Goal: Information Seeking & Learning: Learn about a topic

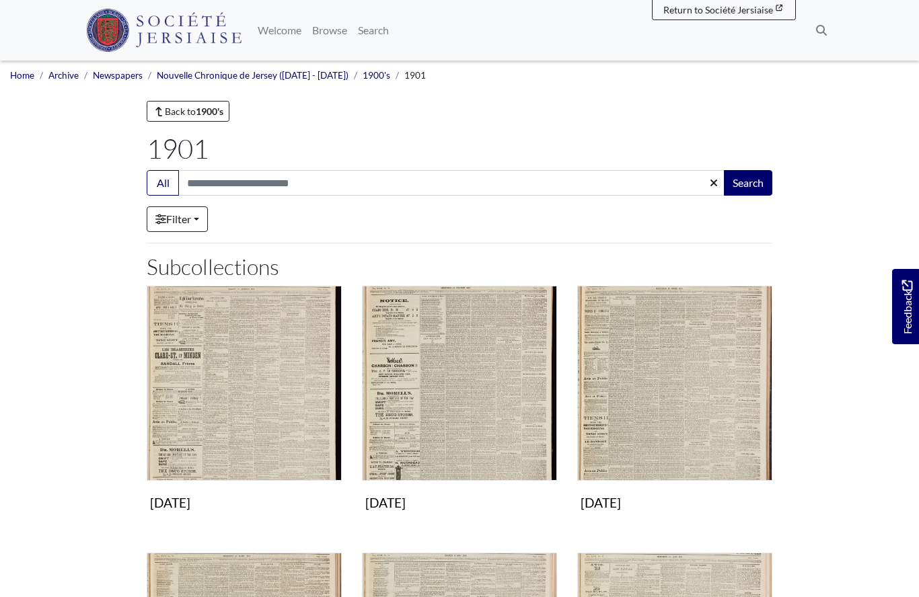
scroll to position [255, 0]
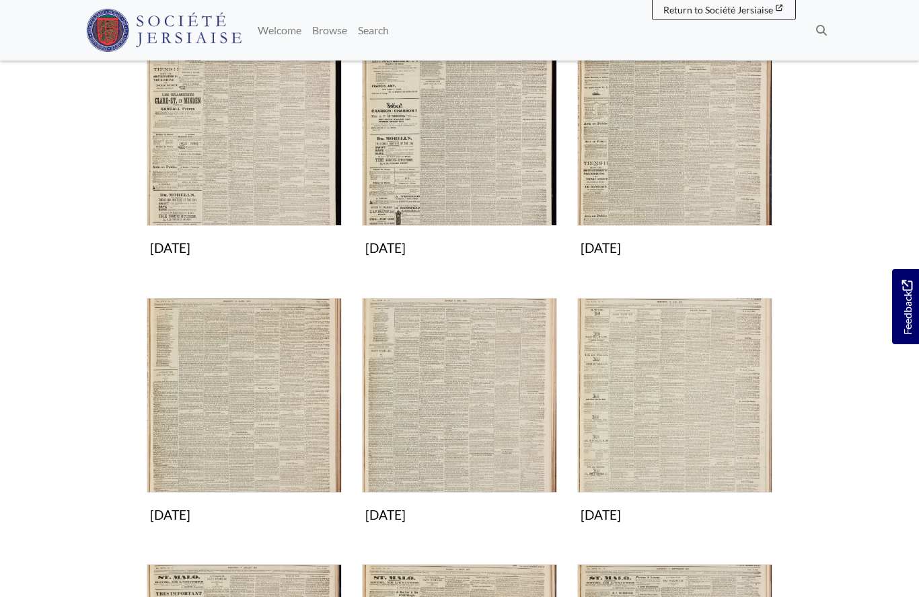
click at [671, 166] on img "Subcollection" at bounding box center [674, 128] width 195 height 195
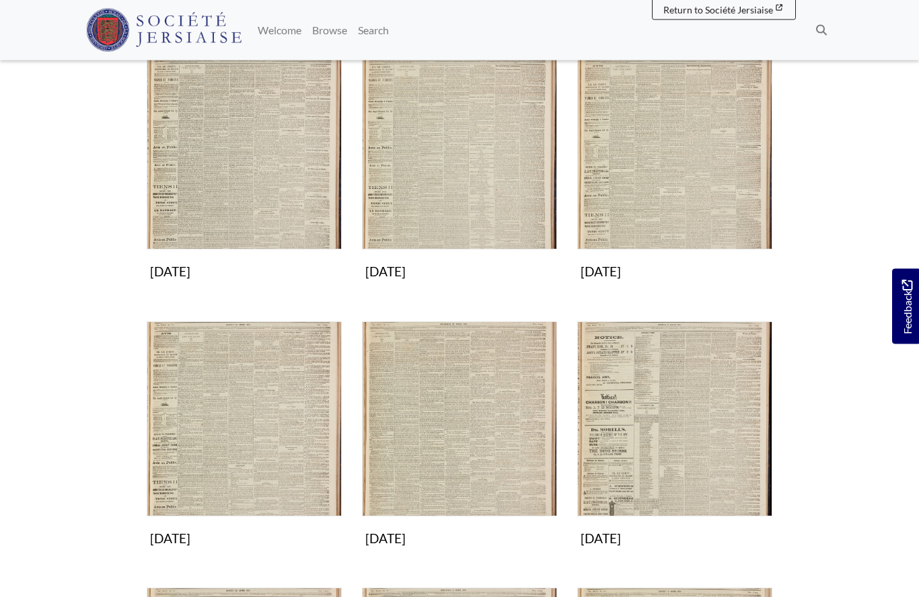
scroll to position [231, 0]
click at [274, 412] on img "Subcollection" at bounding box center [244, 419] width 195 height 195
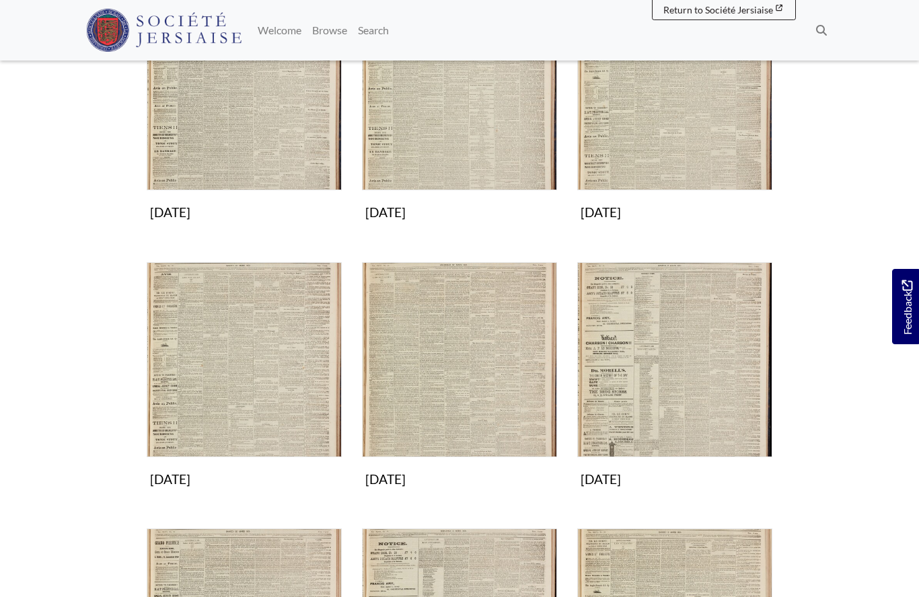
click at [256, 377] on img "Subcollection" at bounding box center [244, 359] width 195 height 195
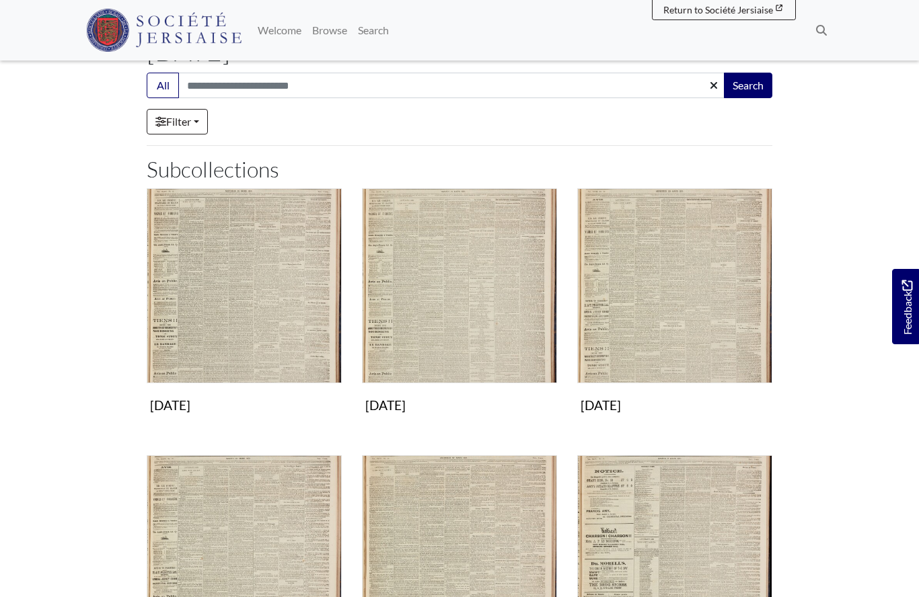
scroll to position [96, 0]
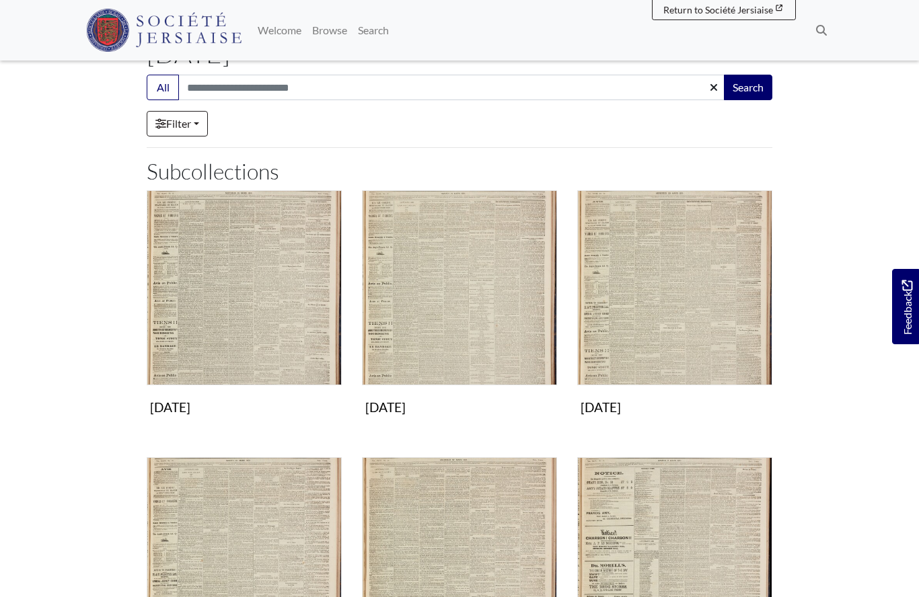
click at [665, 291] on img "Subcollection" at bounding box center [674, 287] width 195 height 195
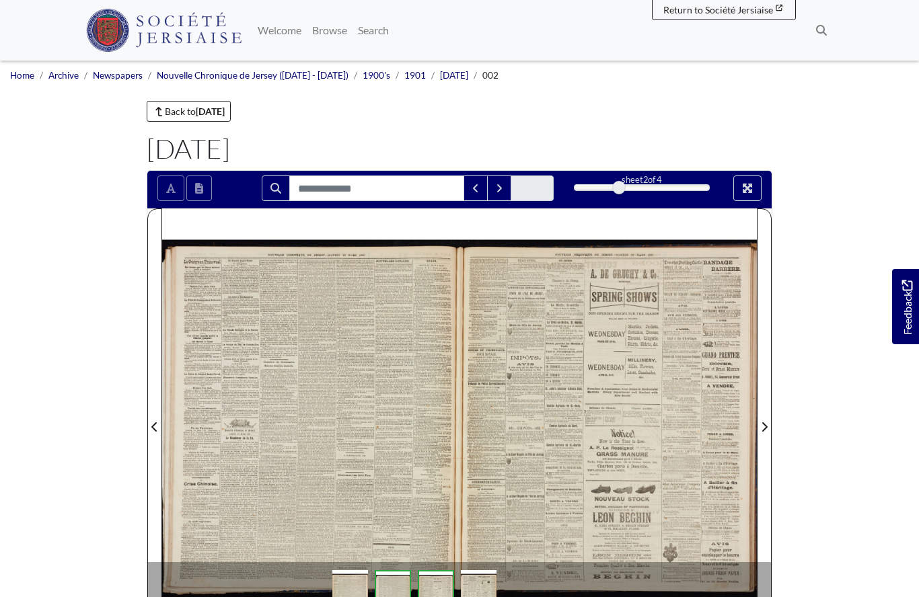
scroll to position [37, 0]
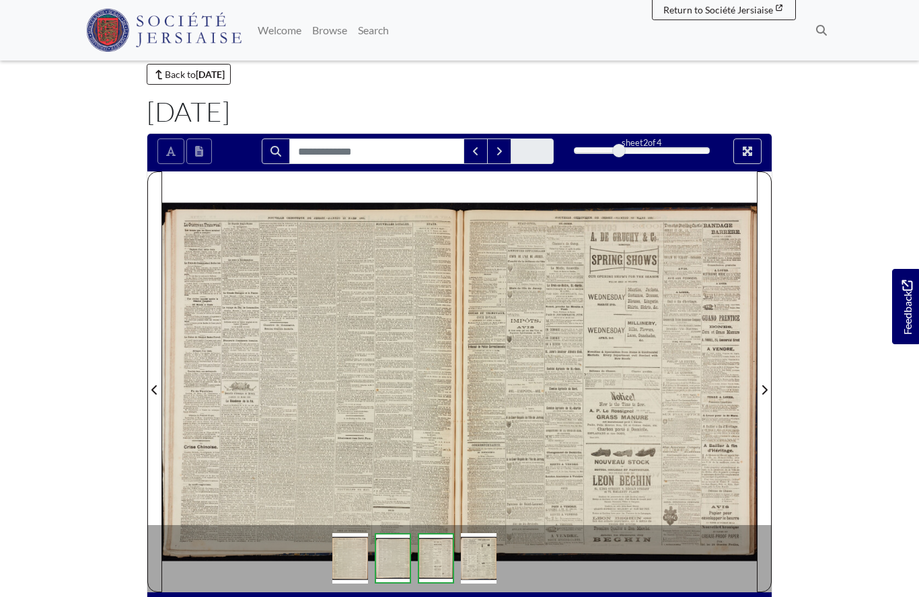
click at [353, 379] on div at bounding box center [310, 382] width 297 height 421
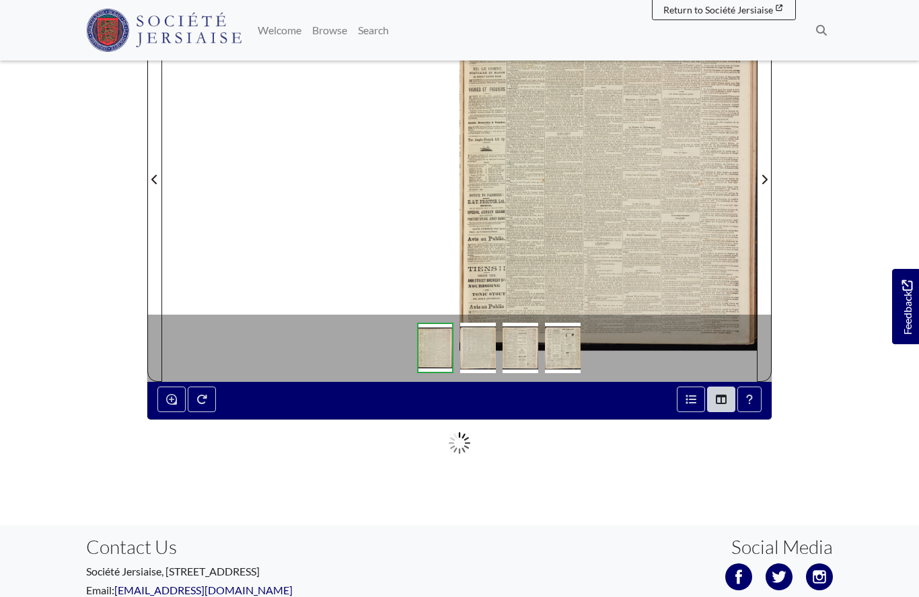
scroll to position [245, 0]
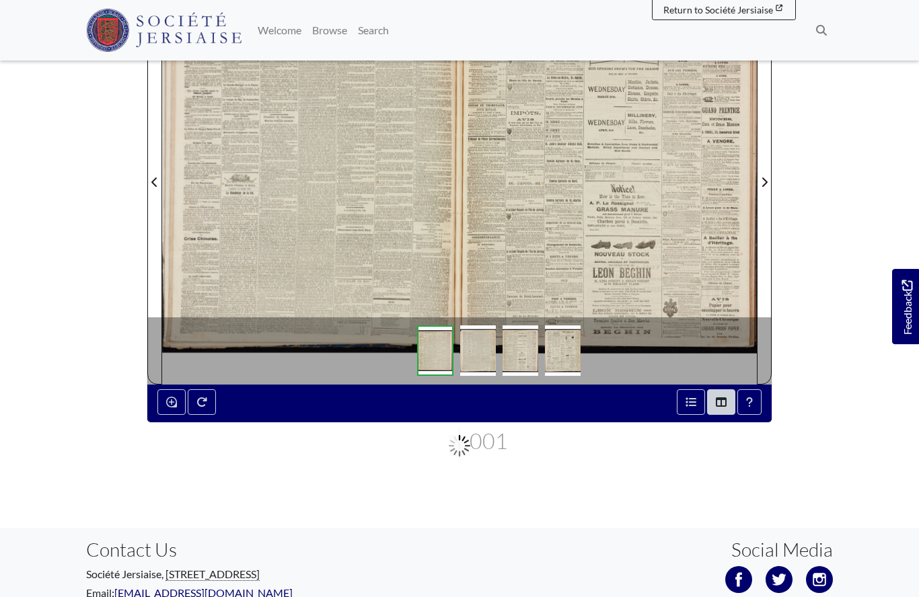
scroll to position [303, 0]
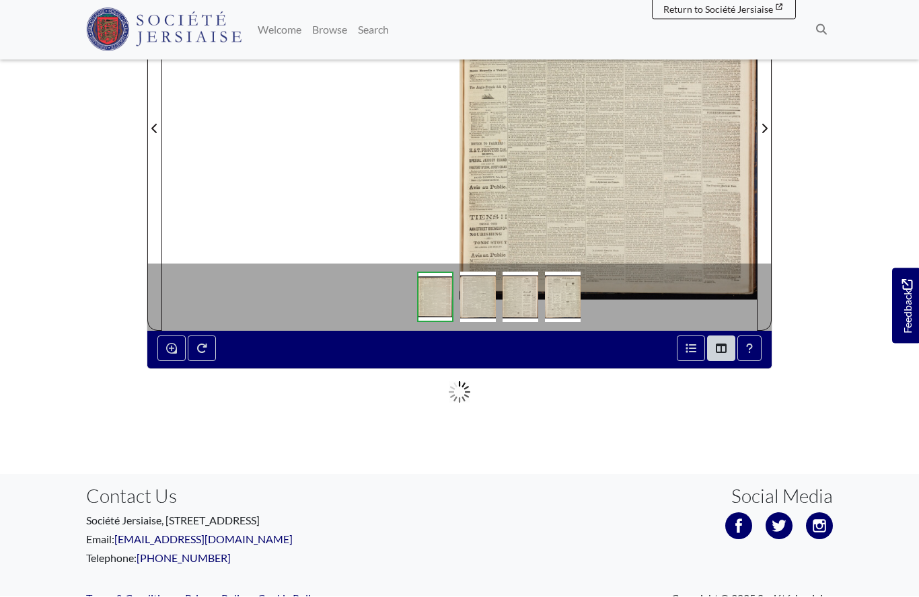
scroll to position [297, 0]
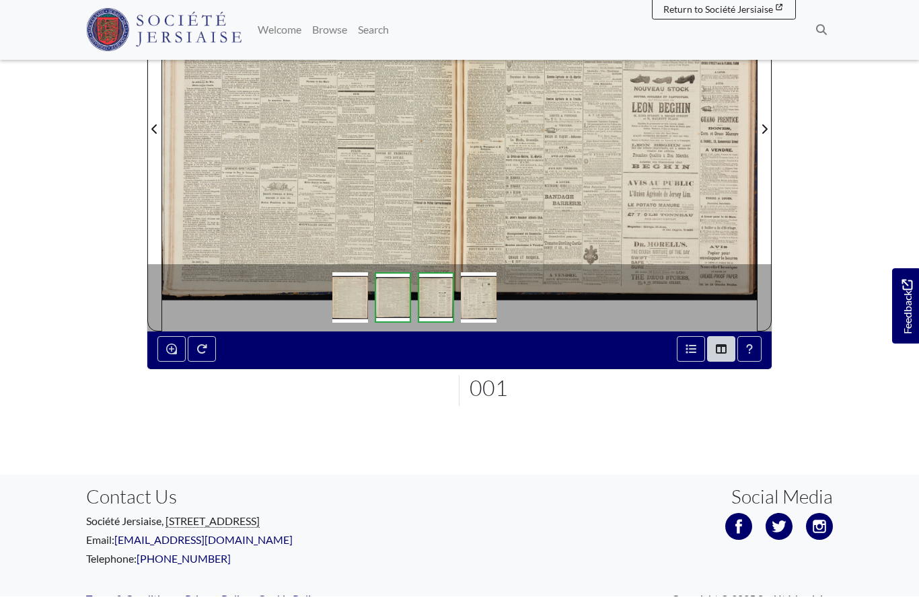
scroll to position [356, 0]
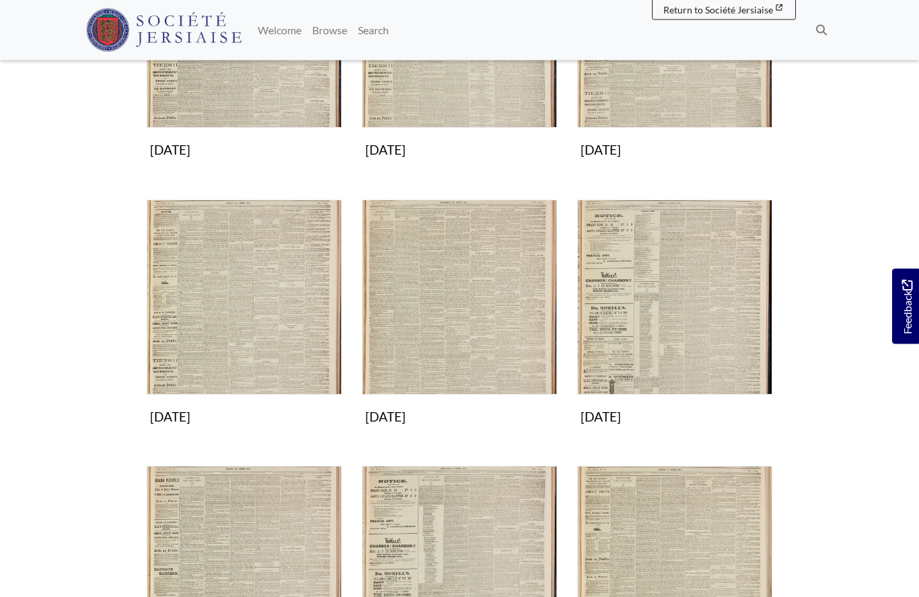
scroll to position [338, 0]
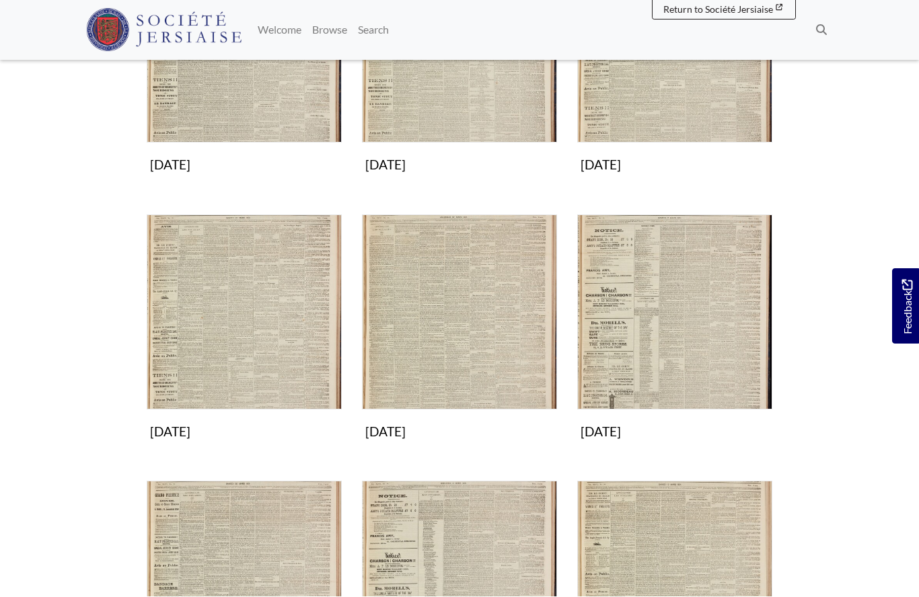
click at [452, 305] on img "Subcollection" at bounding box center [459, 312] width 195 height 195
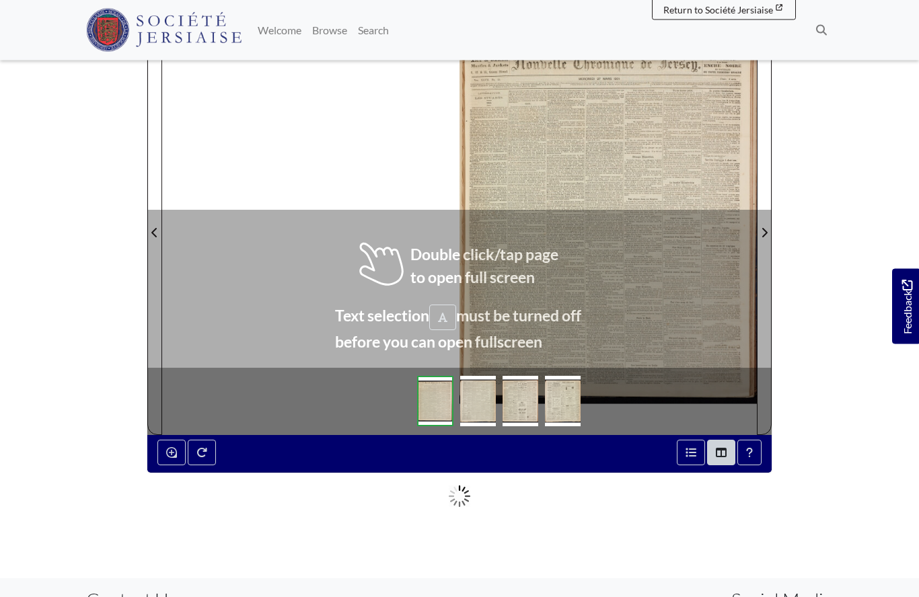
scroll to position [227, 0]
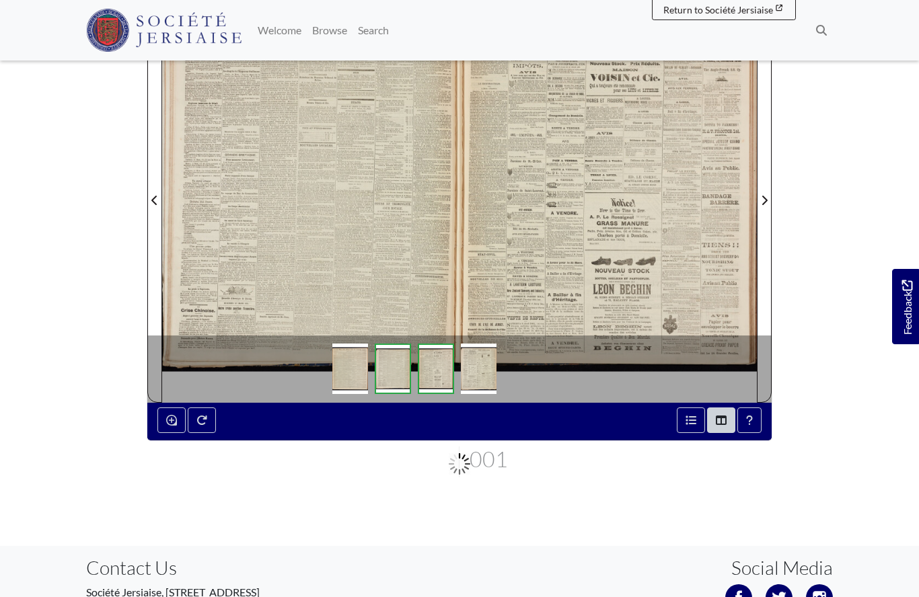
scroll to position [285, 0]
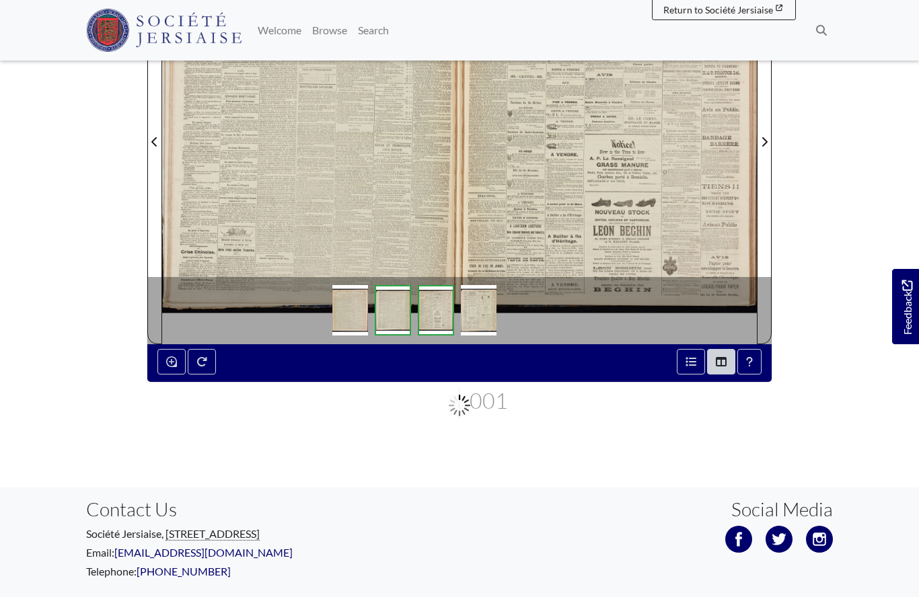
click at [279, 193] on div at bounding box center [310, 133] width 297 height 421
